Goal: Find specific page/section: Find specific page/section

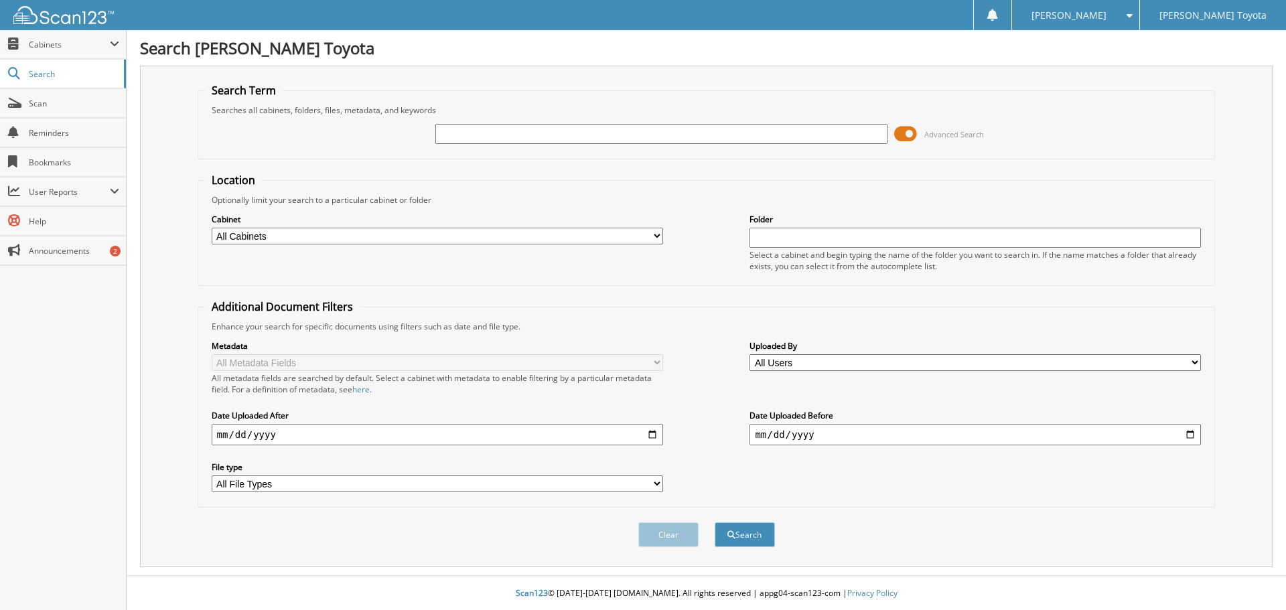
click at [397, 236] on select "All Cabinets CASH RECEIPTS DEALER TRADES NEW CAR DEALS PARTS SERVICE RO USED CA…" at bounding box center [438, 236] width 452 height 17
select select "15582"
click at [212, 228] on select "All Cabinets CASH RECEIPTS DEALER TRADES NEW CAR DEALS PARTS SERVICE RO USED CA…" at bounding box center [438, 236] width 452 height 17
drag, startPoint x: 783, startPoint y: 133, endPoint x: 841, endPoint y: 132, distance: 57.6
click at [783, 133] on input "text" at bounding box center [661, 134] width 452 height 20
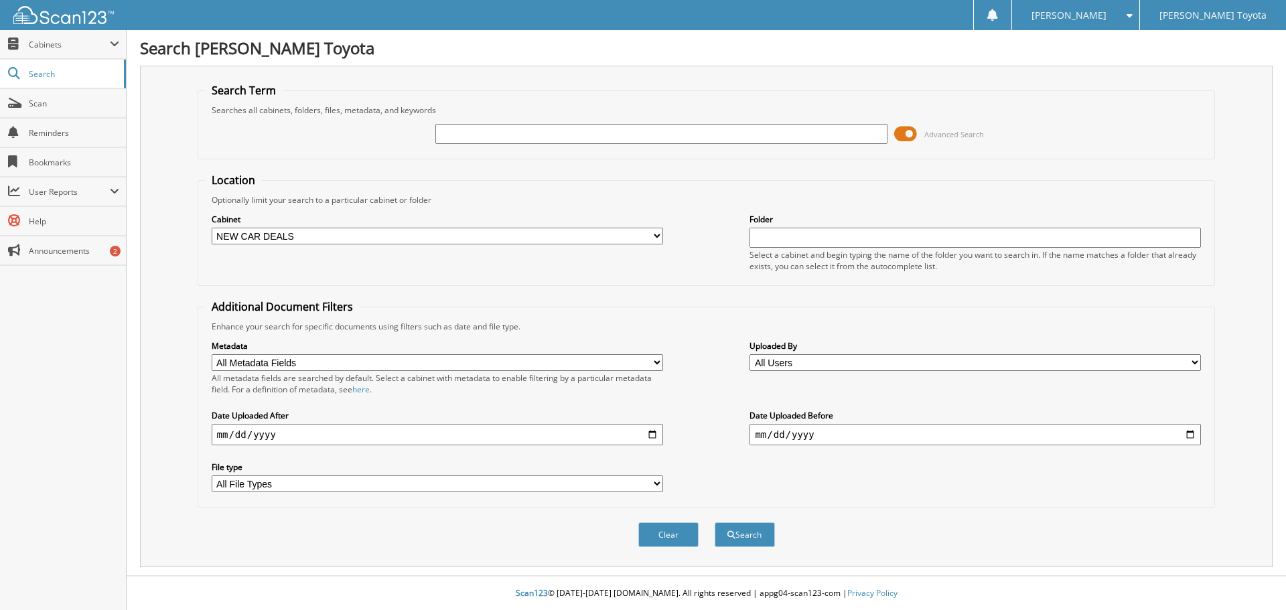
click at [606, 135] on input "text" at bounding box center [661, 134] width 452 height 20
type input "69964"
click at [715, 523] on button "Search" at bounding box center [745, 535] width 60 height 25
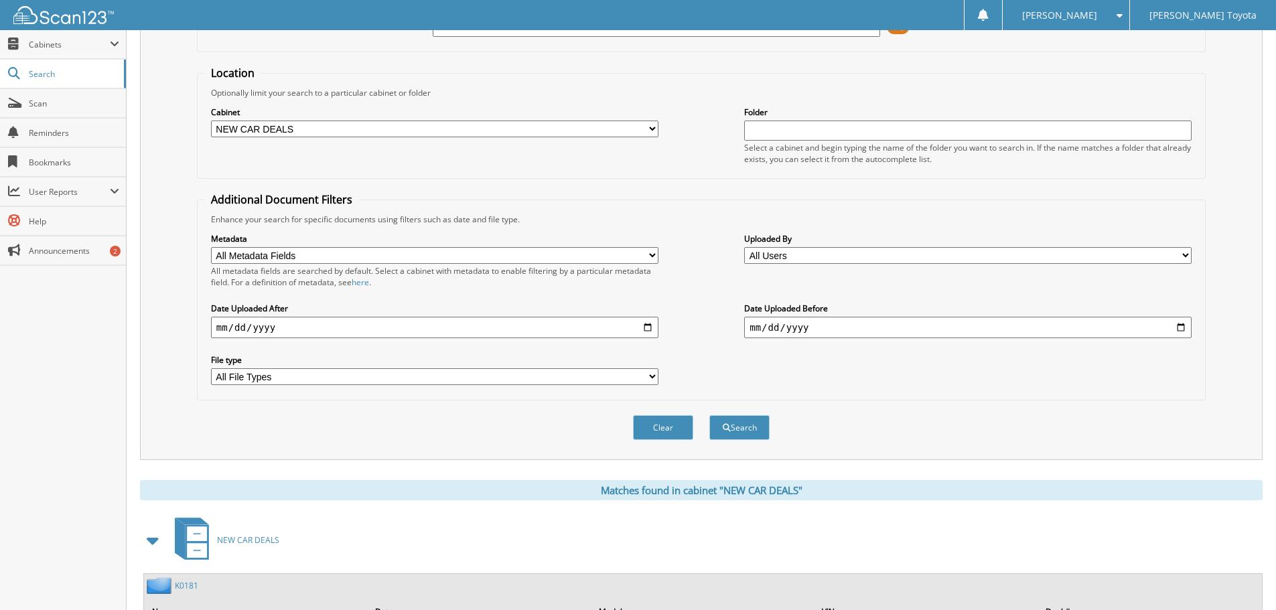
scroll to position [274, 0]
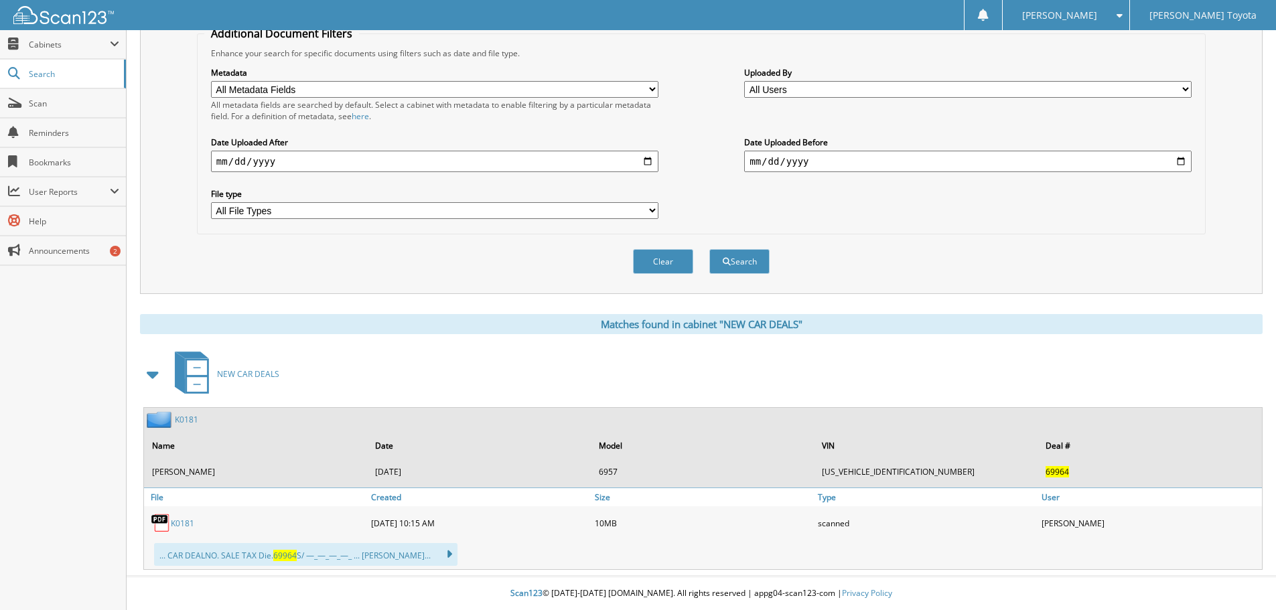
click at [183, 526] on link "K0181" at bounding box center [182, 523] width 23 height 11
